Goal: Task Accomplishment & Management: Complete application form

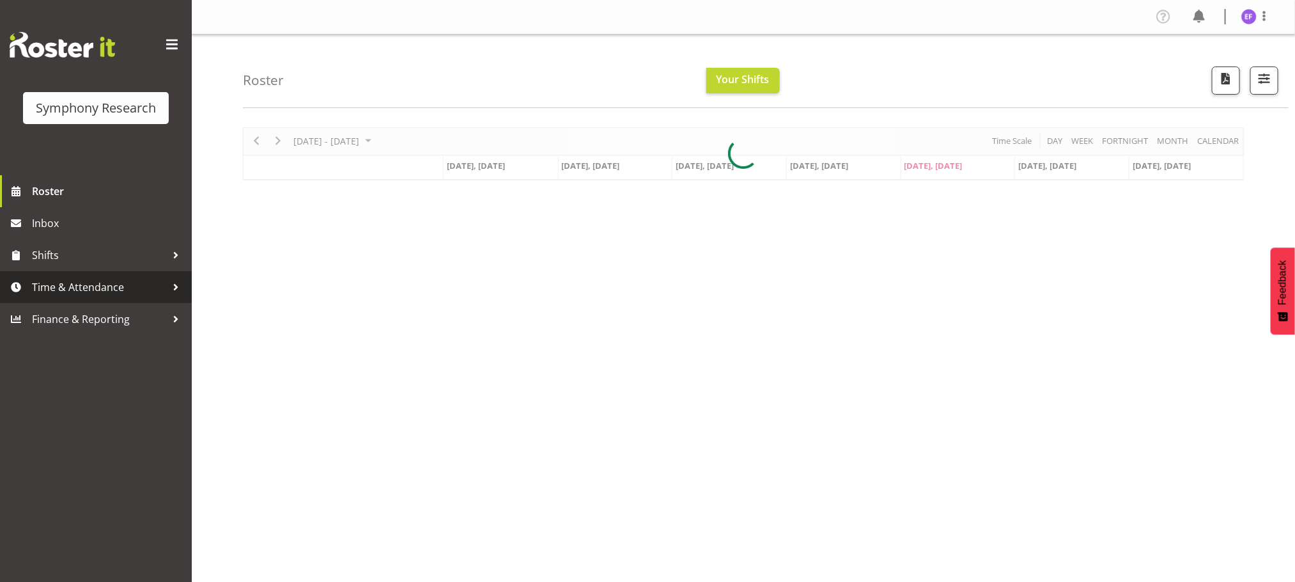
click at [107, 288] on span "Time & Attendance" at bounding box center [99, 286] width 134 height 19
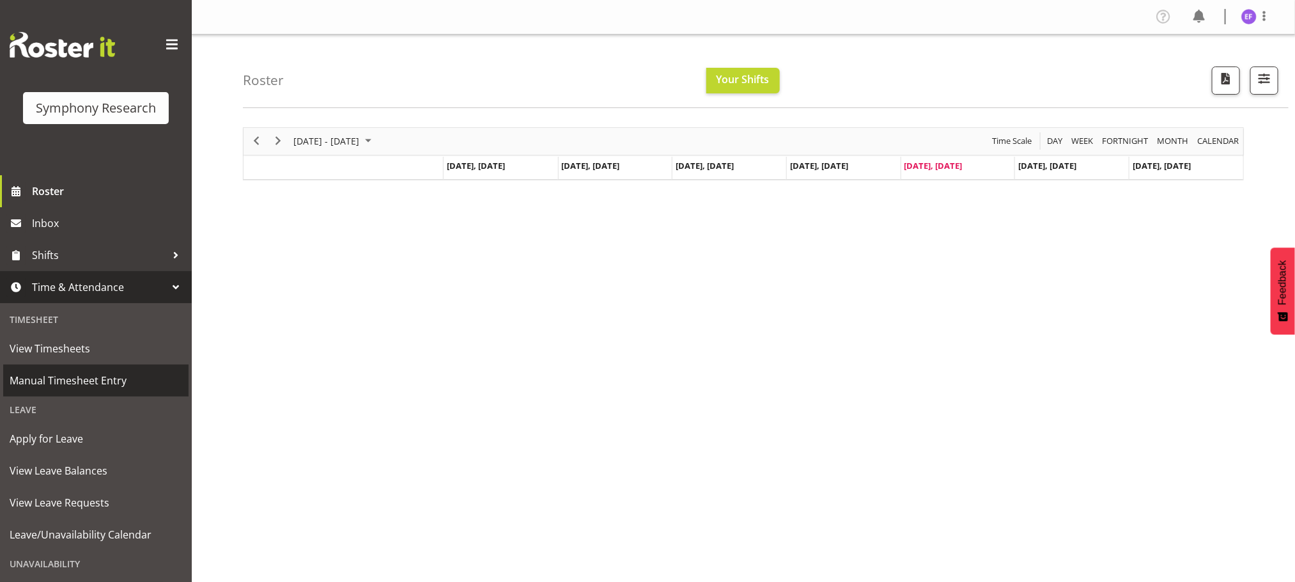
click at [92, 378] on span "Manual Timesheet Entry" at bounding box center [96, 380] width 173 height 19
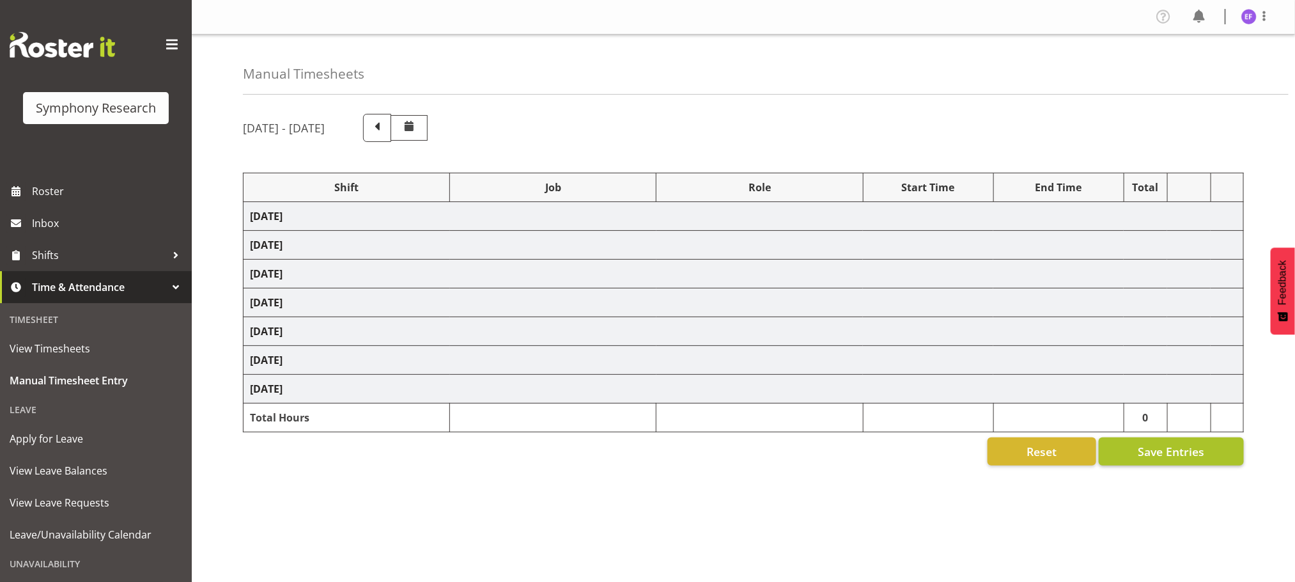
select select "48116"
select select "10239"
select select "47"
select select "48116"
select select "10536"
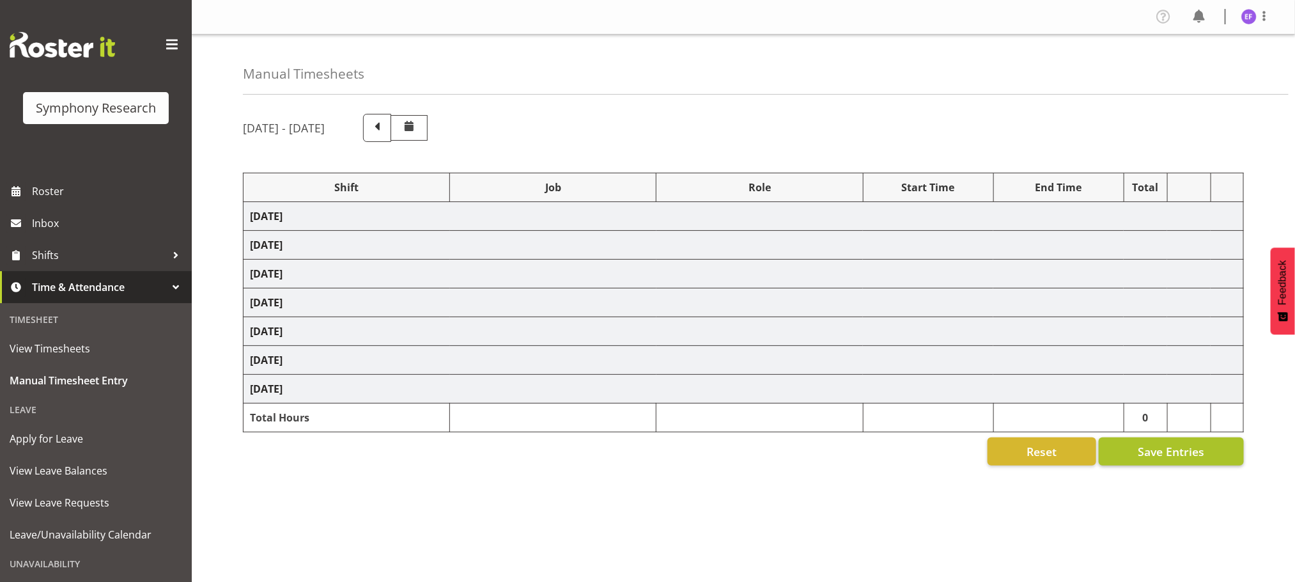
select select "47"
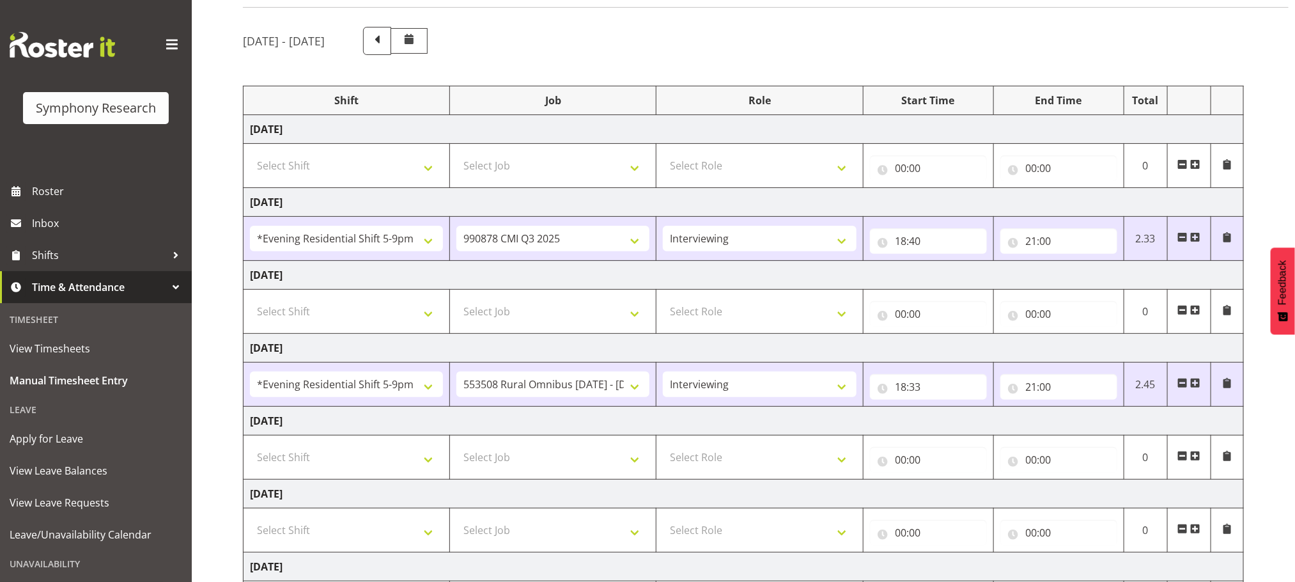
scroll to position [221, 0]
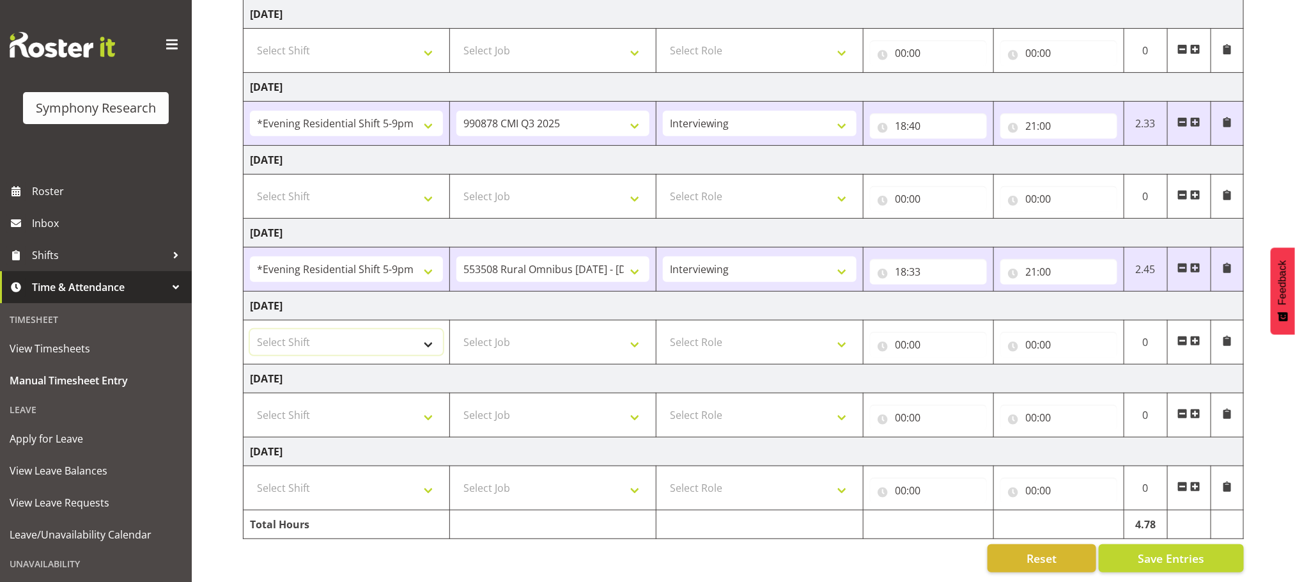
click at [428, 329] on select "Select Shift !!Weekend Residential (Roster IT Shift Label) *Business 9/10am ~ 4…" at bounding box center [346, 342] width 193 height 26
select select "48116"
click at [250, 329] on select "Select Shift !!Weekend Residential (Roster IT Shift Label) *Business 9/10am ~ 4…" at bounding box center [346, 342] width 193 height 26
click at [634, 332] on select "Select Job 550060 IF Admin 553492 World Poll Aus Wave 2 Main 2025 553493 World …" at bounding box center [553, 342] width 193 height 26
select select "10536"
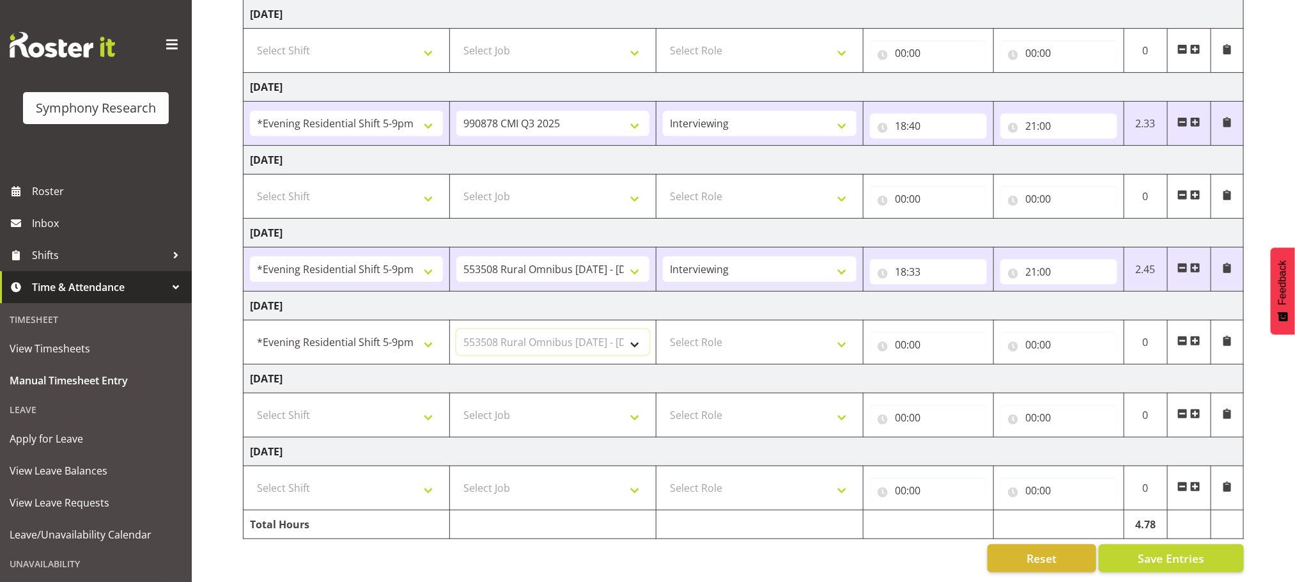
click at [457, 329] on select "Select Job 550060 IF Admin 553492 World Poll Aus Wave 2 Main 2025 553493 World …" at bounding box center [553, 342] width 193 height 26
click at [846, 329] on select "Select Role Briefing Interviewing" at bounding box center [759, 342] width 193 height 26
select select "47"
click at [663, 329] on select "Select Role Briefing Interviewing" at bounding box center [759, 342] width 193 height 26
click at [902, 332] on input "00:00" at bounding box center [928, 345] width 117 height 26
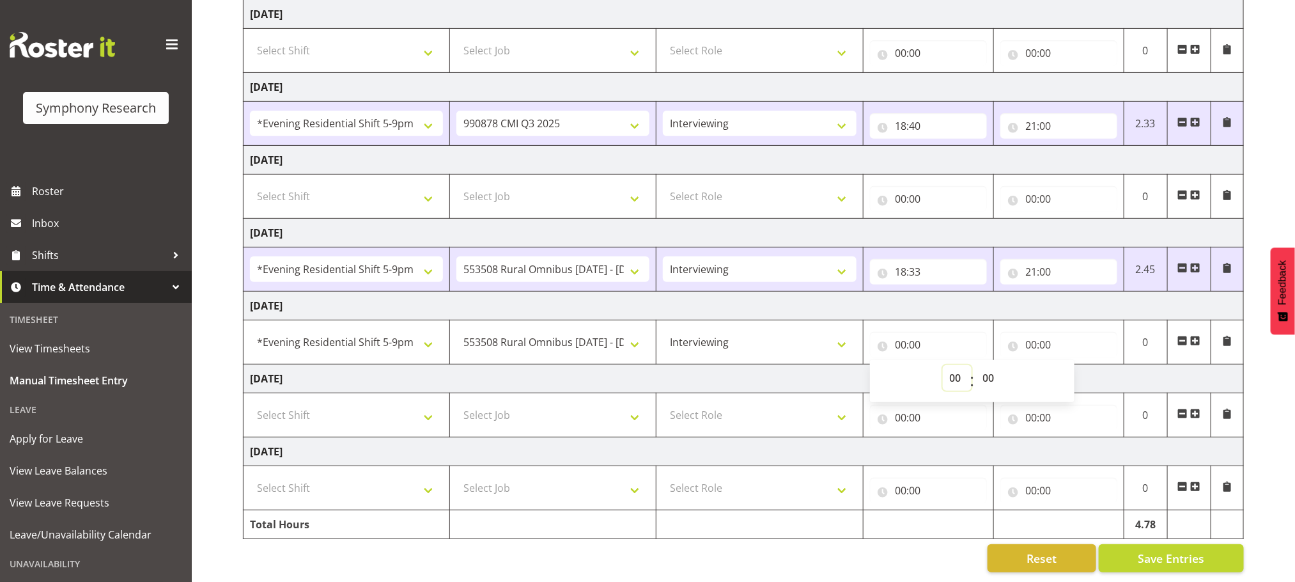
click at [955, 365] on select "00 01 02 03 04 05 06 07 08 09 10 11 12 13 14 15 16 17 18 19 20 21 22 23" at bounding box center [957, 378] width 29 height 26
select select "19"
click at [943, 365] on select "00 01 02 03 04 05 06 07 08 09 10 11 12 13 14 15 16 17 18 19 20 21 22 23" at bounding box center [957, 378] width 29 height 26
type input "19:00"
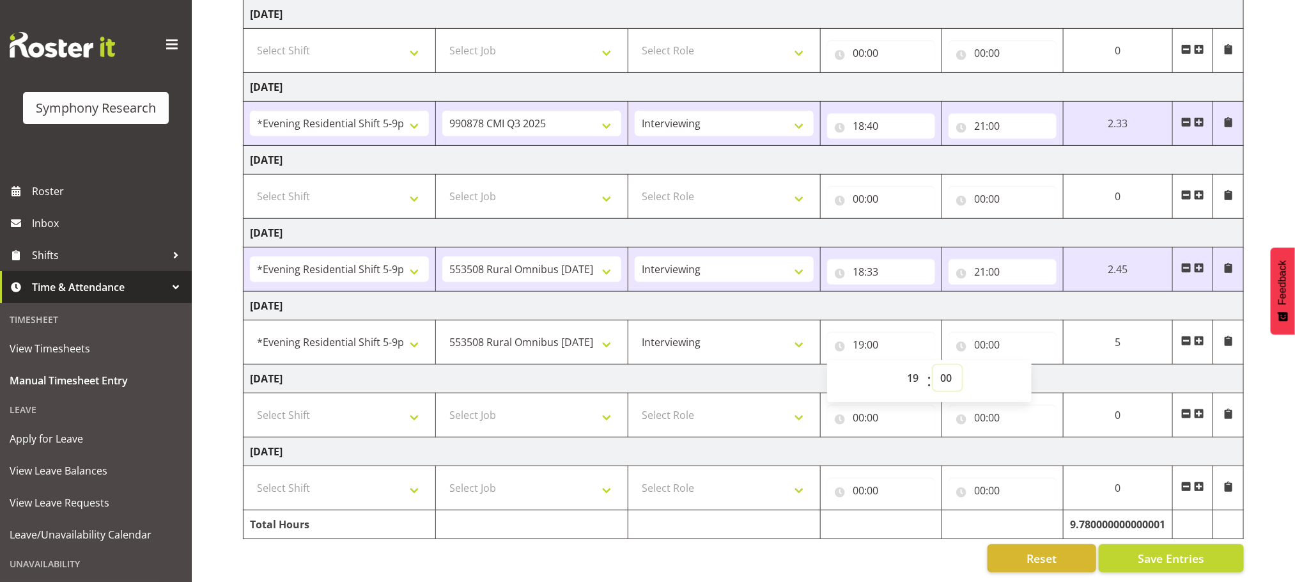
click at [944, 365] on select "00 01 02 03 04 05 06 07 08 09 10 11 12 13 14 15 16 17 18 19 20 21 22 23 24 25 2…" at bounding box center [948, 378] width 29 height 26
select select "15"
click at [934, 365] on select "00 01 02 03 04 05 06 07 08 09 10 11 12 13 14 15 16 17 18 19 20 21 22 23 24 25 2…" at bounding box center [948, 378] width 29 height 26
type input "19:15"
click at [979, 332] on input "00:00" at bounding box center [1003, 345] width 108 height 26
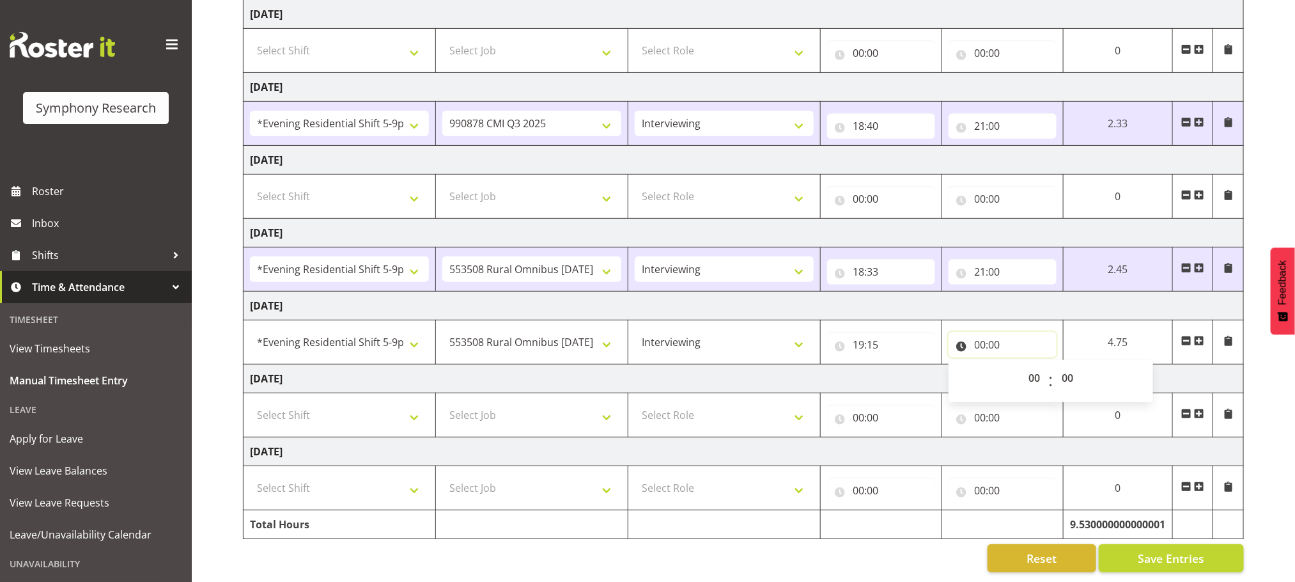
click at [979, 332] on input "00:00" at bounding box center [1003, 345] width 108 height 26
click at [1029, 366] on select "00 01 02 03 04 05 06 07 08 09 10 11 12 13 14 15 16 17 18 19 20 21 22 23" at bounding box center [1036, 378] width 29 height 26
select select "21"
click at [1051, 365] on select "00 01 02 03 04 05 06 07 08 09 10 11 12 13 14 15 16 17 18 19 20 21 22 23" at bounding box center [1036, 378] width 29 height 26
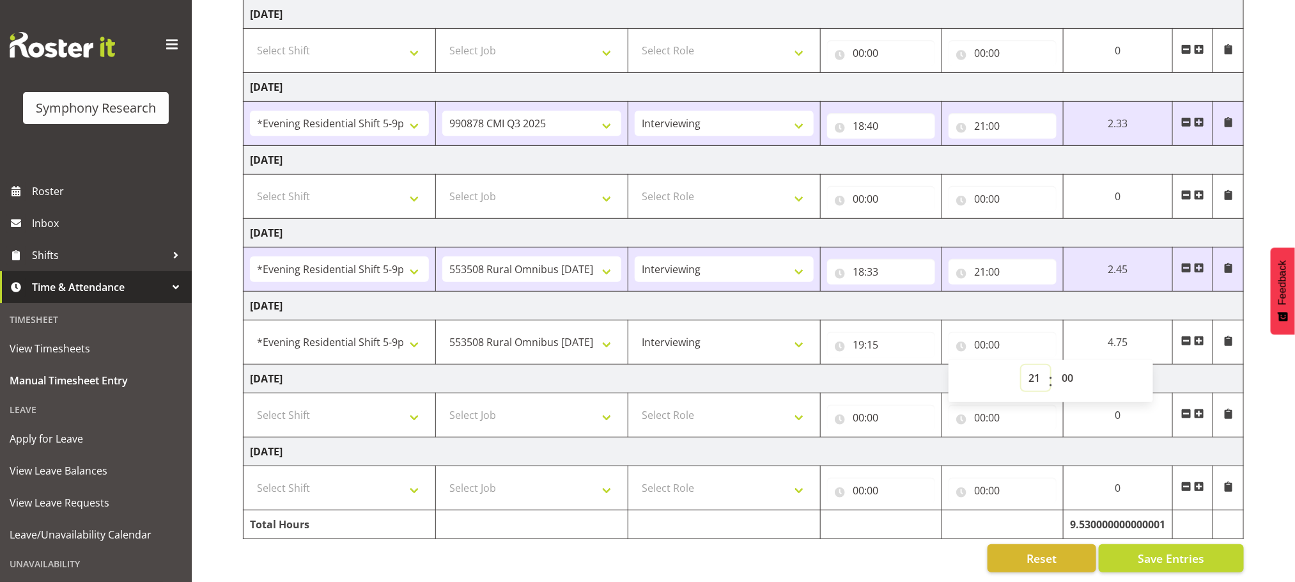
type input "21:00"
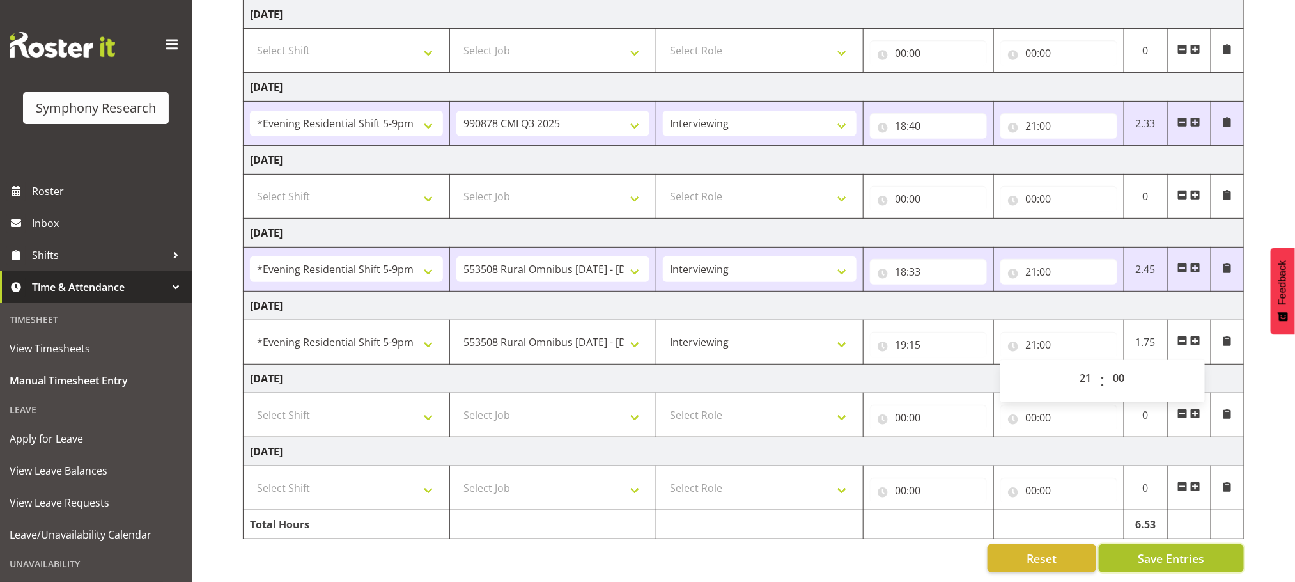
click at [1169, 550] on span "Save Entries" at bounding box center [1171, 558] width 66 height 17
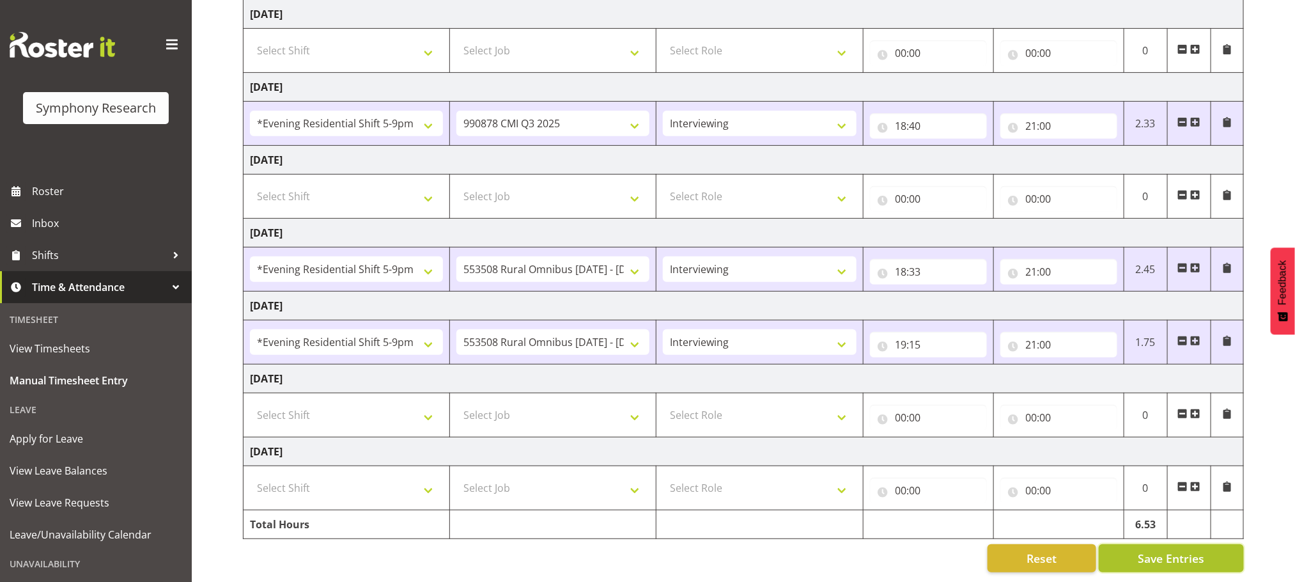
click at [1190, 550] on span "Save Entries" at bounding box center [1171, 558] width 66 height 17
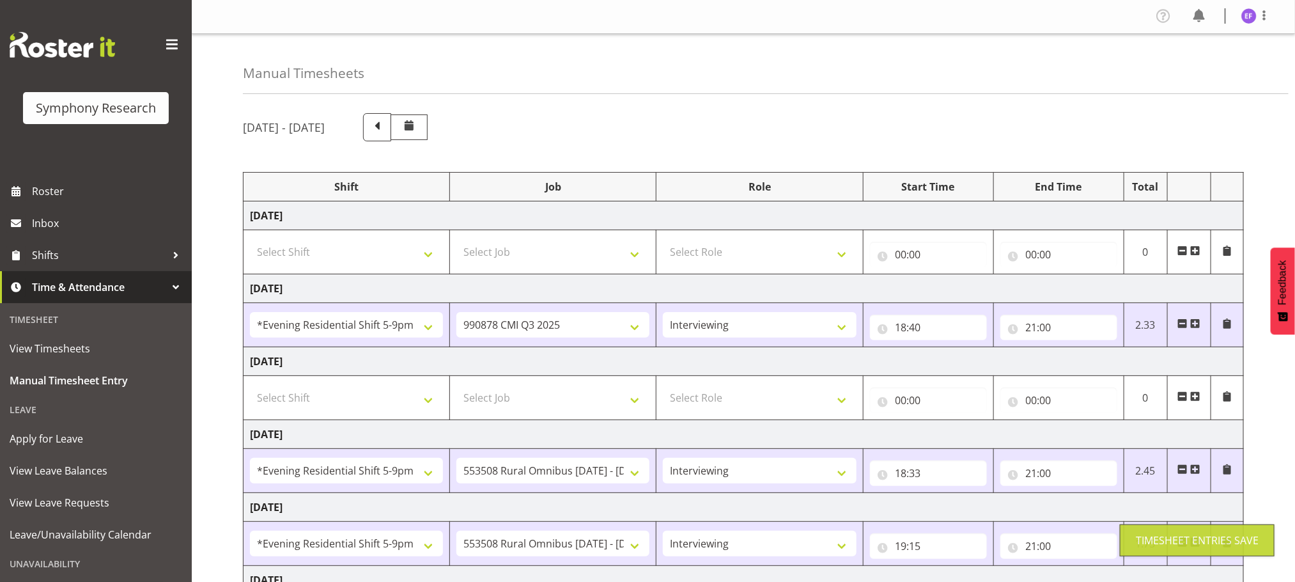
scroll to position [0, 0]
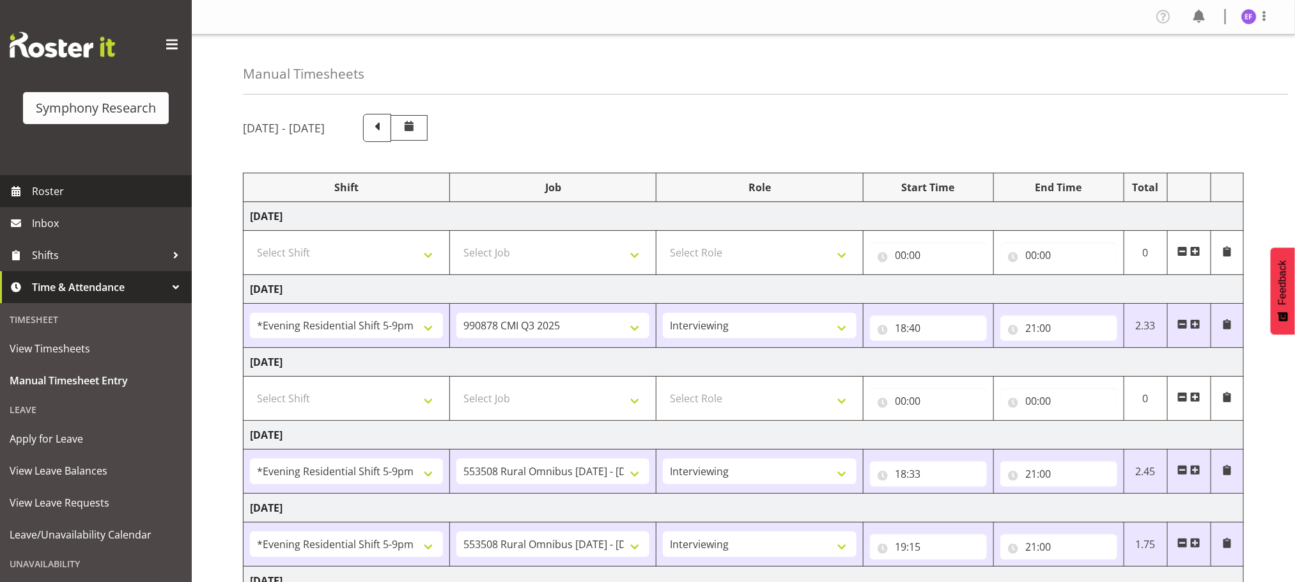
click at [40, 189] on span "Roster" at bounding box center [108, 191] width 153 height 19
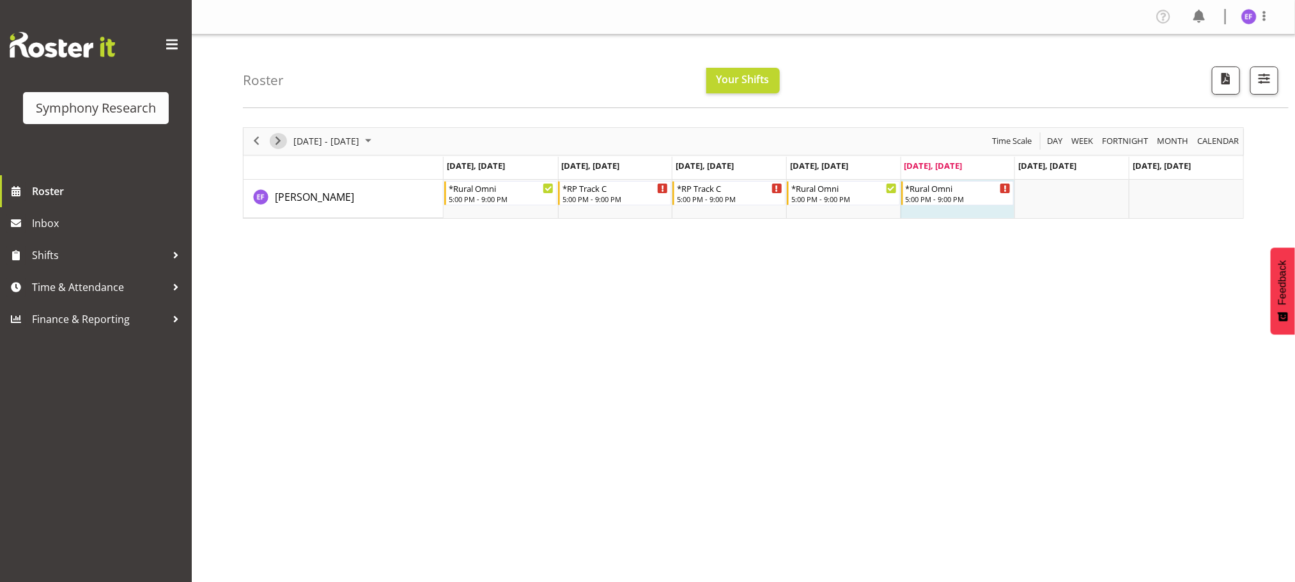
click at [276, 138] on span "Next" at bounding box center [277, 141] width 15 height 16
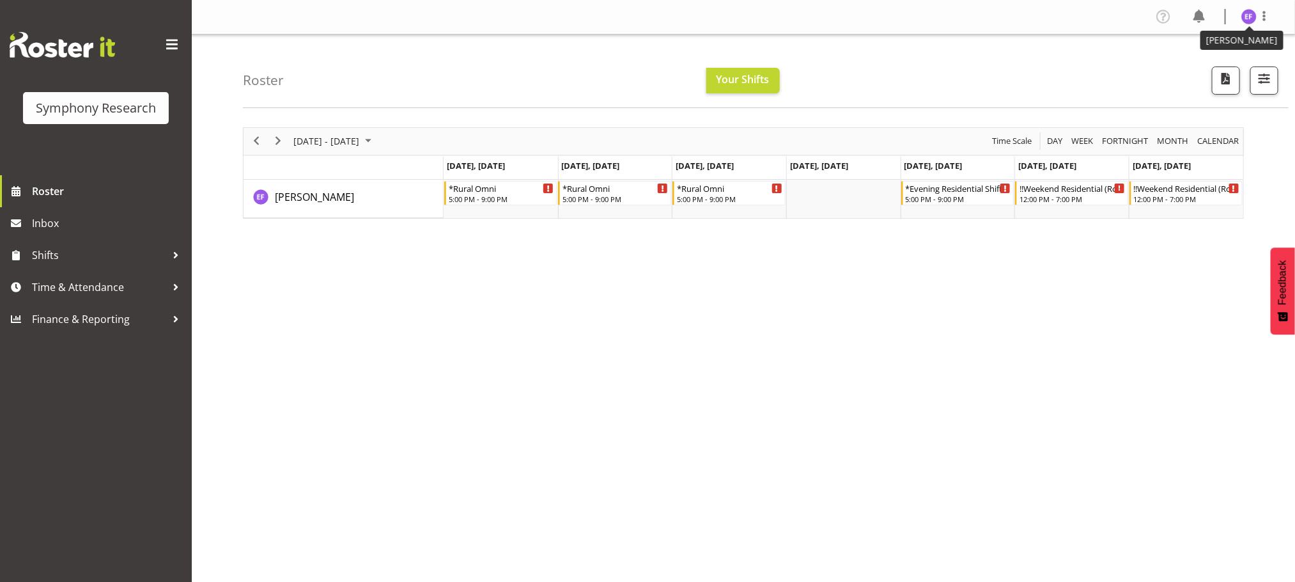
click at [1247, 16] on img at bounding box center [1249, 16] width 15 height 15
